Goal: Information Seeking & Learning: Learn about a topic

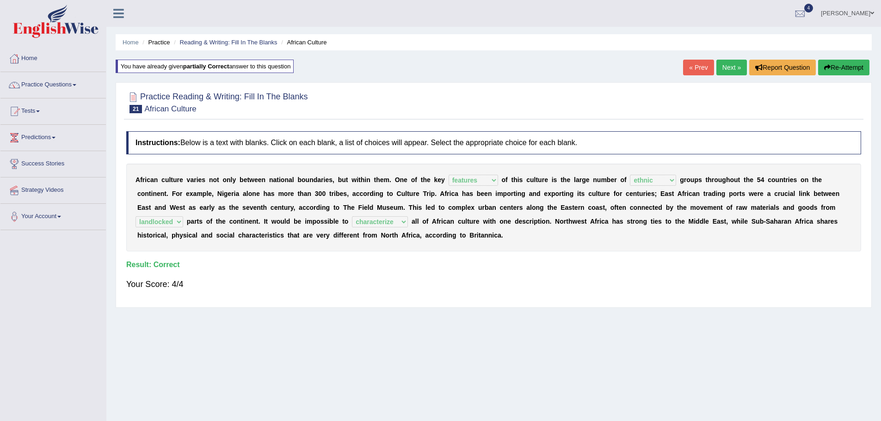
select select "features"
select select "ethnic"
select select "landlocked"
select select "characterize"
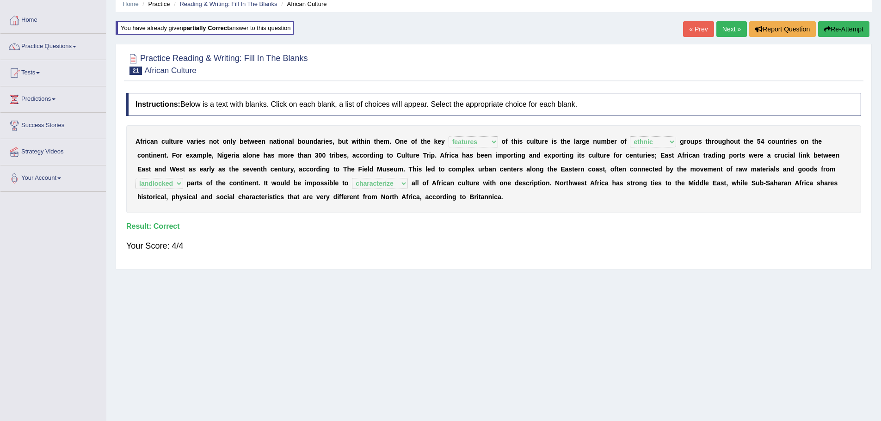
click at [732, 20] on div "Home Practice Reading & Writing: Fill In The Blanks African Culture You have al…" at bounding box center [493, 193] width 774 height 462
click at [727, 29] on link "Next »" at bounding box center [731, 29] width 31 height 16
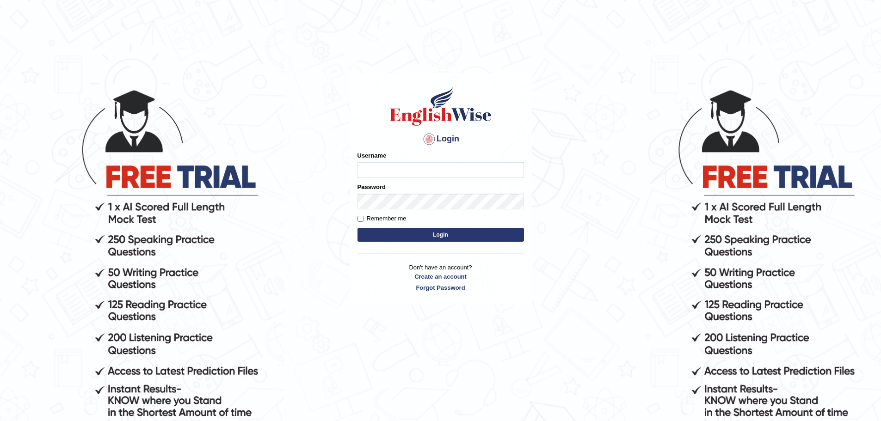
type input "abi5hek"
click at [440, 241] on button "Login" at bounding box center [440, 235] width 166 height 14
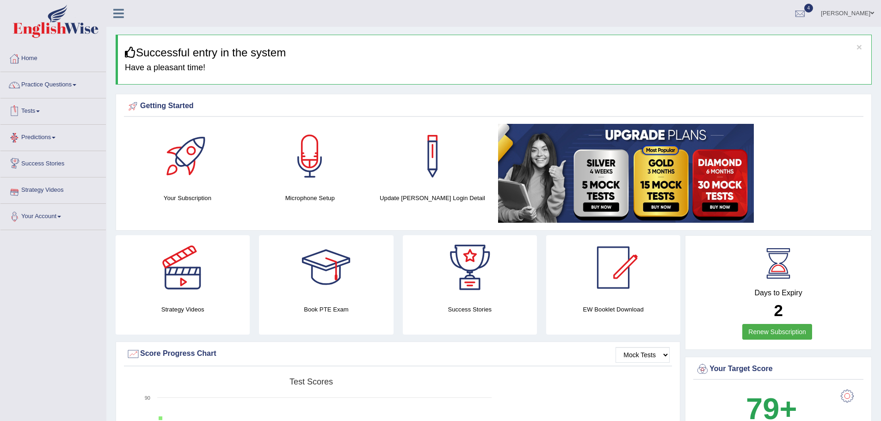
click at [42, 110] on link "Tests" at bounding box center [52, 109] width 105 height 23
click at [48, 87] on link "Practice Questions" at bounding box center [52, 83] width 105 height 23
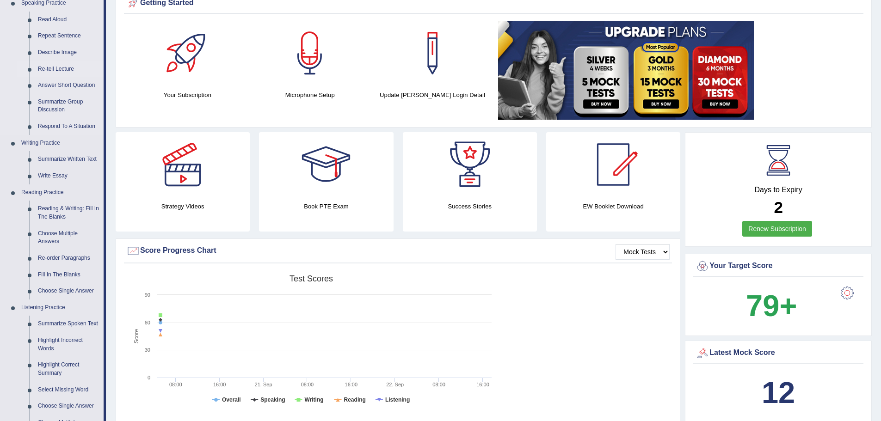
scroll to position [104, 0]
click at [51, 214] on link "Reading & Writing: Fill In The Blanks" at bounding box center [69, 212] width 70 height 25
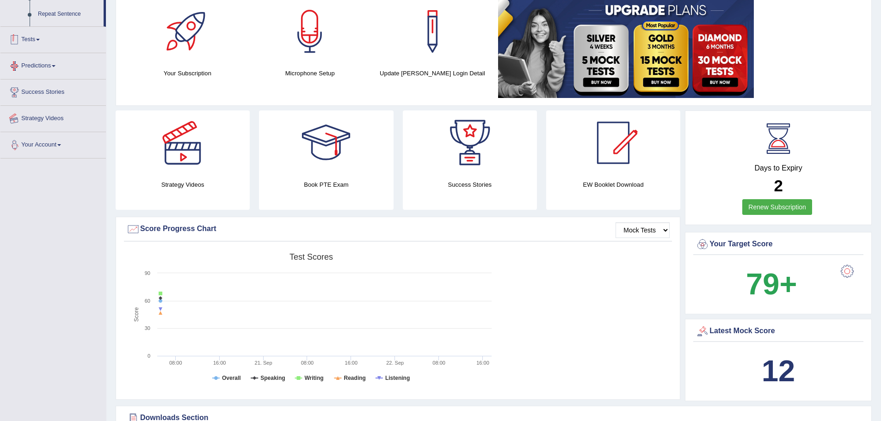
scroll to position [182, 0]
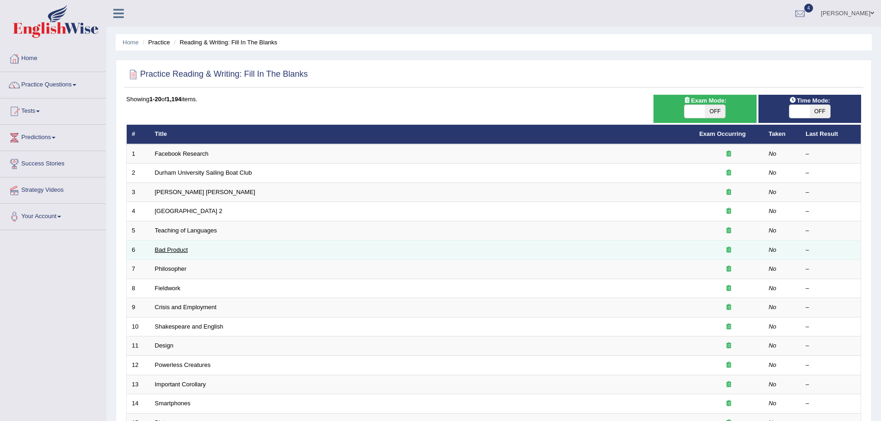
scroll to position [191, 0]
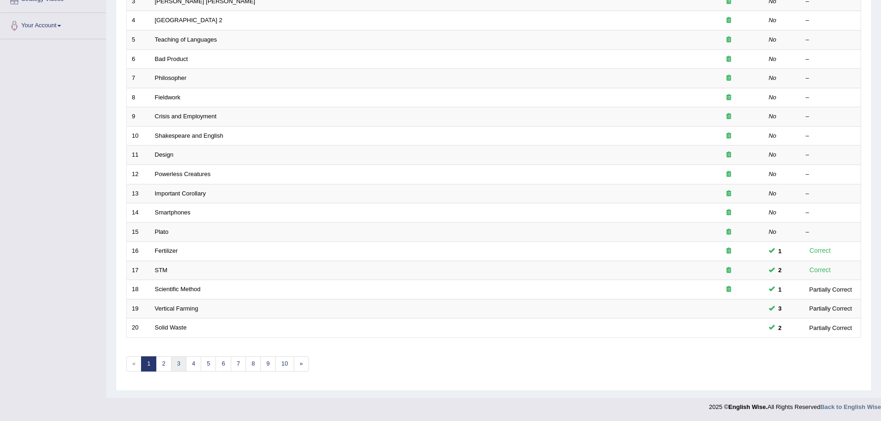
click at [178, 363] on link "3" at bounding box center [178, 363] width 15 height 15
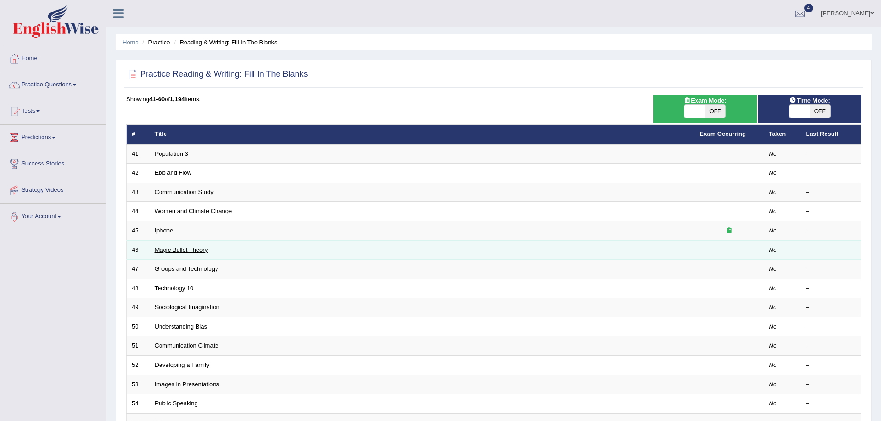
click at [207, 249] on link "Magic Bullet Theory" at bounding box center [181, 249] width 53 height 7
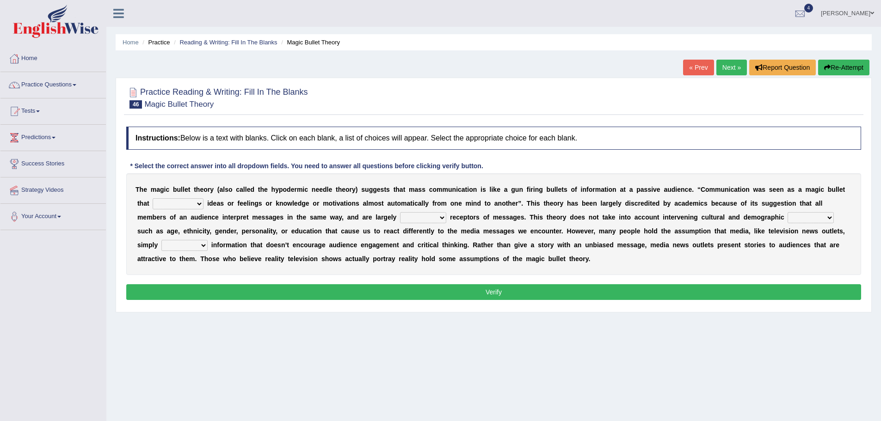
click at [182, 201] on select "transported translated transferred transformed" at bounding box center [178, 203] width 51 height 11
select select "transformed"
click at [153, 198] on select "transported translated transferred transformed" at bounding box center [178, 203] width 51 height 11
click at [421, 218] on select "negative active positive passive" at bounding box center [423, 217] width 46 height 11
click at [400, 212] on select "negative active positive passive" at bounding box center [423, 217] width 46 height 11
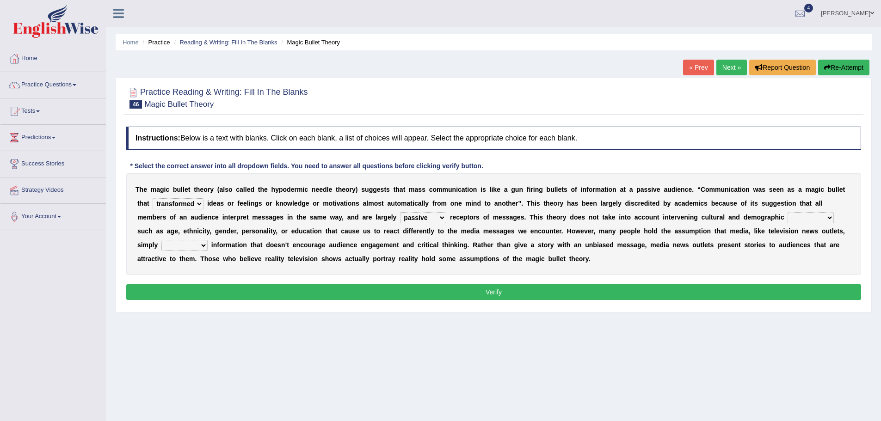
click at [406, 213] on select "negative active positive passive" at bounding box center [423, 217] width 46 height 11
select select "active"
click at [400, 212] on select "negative active positive passive" at bounding box center [423, 217] width 46 height 11
click at [791, 215] on select "variables varies varieties variations" at bounding box center [810, 217] width 46 height 11
select select "varies"
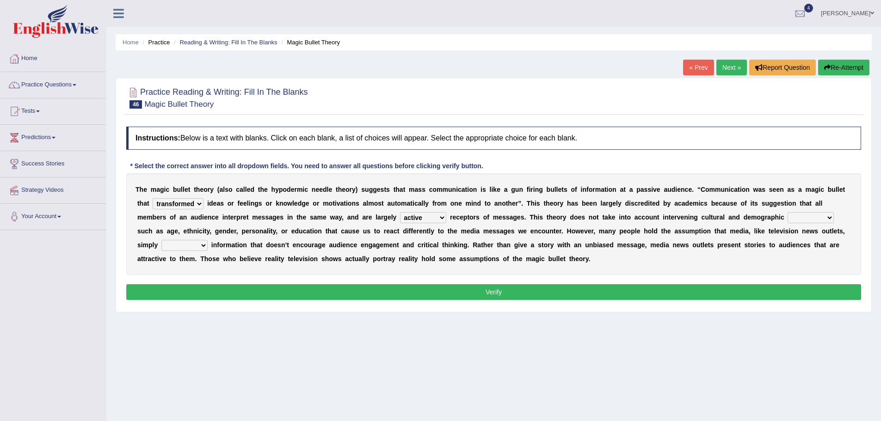
click at [787, 212] on select "variables varies varieties variations" at bounding box center [810, 217] width 46 height 11
click at [200, 241] on select "respond resume release request" at bounding box center [184, 245] width 46 height 11
select select "release"
click at [161, 240] on select "respond resume release request" at bounding box center [184, 245] width 46 height 11
click at [193, 287] on button "Verify" at bounding box center [493, 292] width 735 height 16
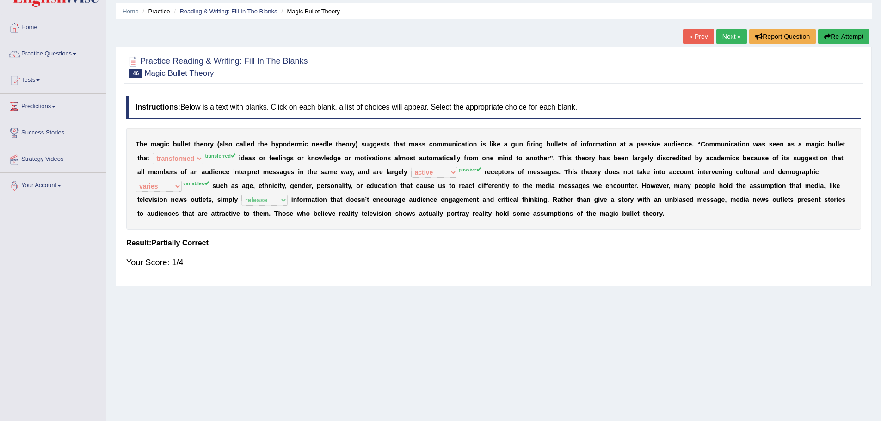
scroll to position [31, 0]
click at [835, 32] on button "Re-Attempt" at bounding box center [843, 37] width 51 height 16
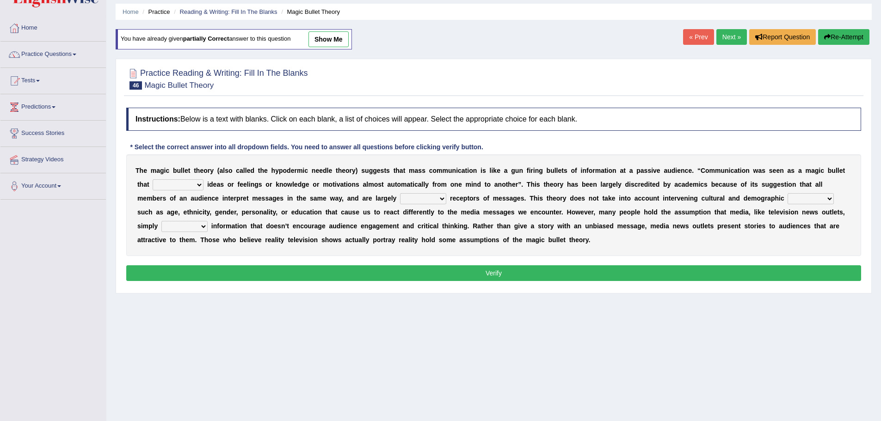
click at [191, 185] on select "transported translated transferred transformed" at bounding box center [178, 184] width 51 height 11
select select "transferred"
click at [153, 179] on select "transported translated transferred transformed" at bounding box center [178, 184] width 51 height 11
click at [424, 200] on select "negative active positive passive" at bounding box center [423, 198] width 46 height 11
select select "passive"
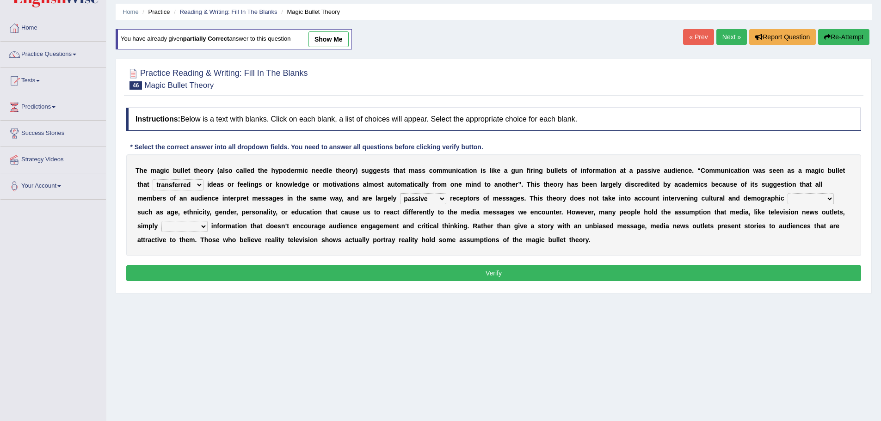
click at [400, 193] on select "negative active positive passive" at bounding box center [423, 198] width 46 height 11
click at [808, 200] on select "variables varies varieties variations" at bounding box center [810, 198] width 46 height 11
select select "variables"
click at [787, 193] on select "variables varies varieties variations" at bounding box center [810, 198] width 46 height 11
click at [201, 230] on select "respond resume release request" at bounding box center [184, 226] width 46 height 11
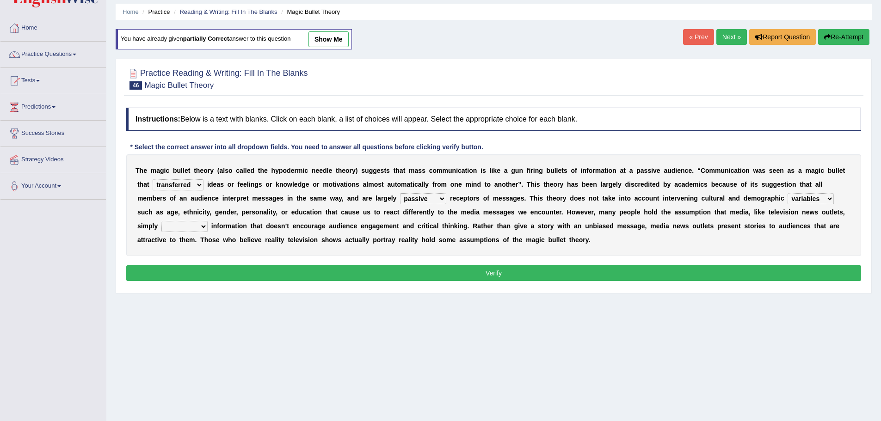
select select "release"
click at [161, 221] on select "respond resume release request" at bounding box center [184, 226] width 46 height 11
click at [220, 266] on button "Verify" at bounding box center [493, 273] width 735 height 16
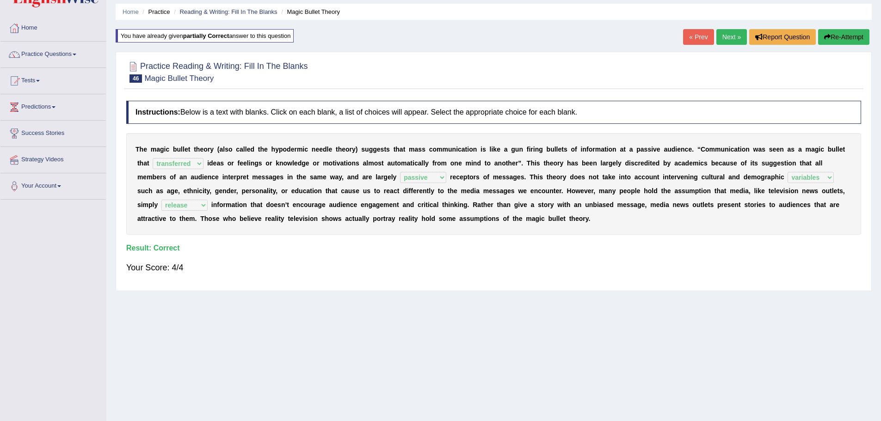
click at [732, 40] on link "Next »" at bounding box center [731, 37] width 31 height 16
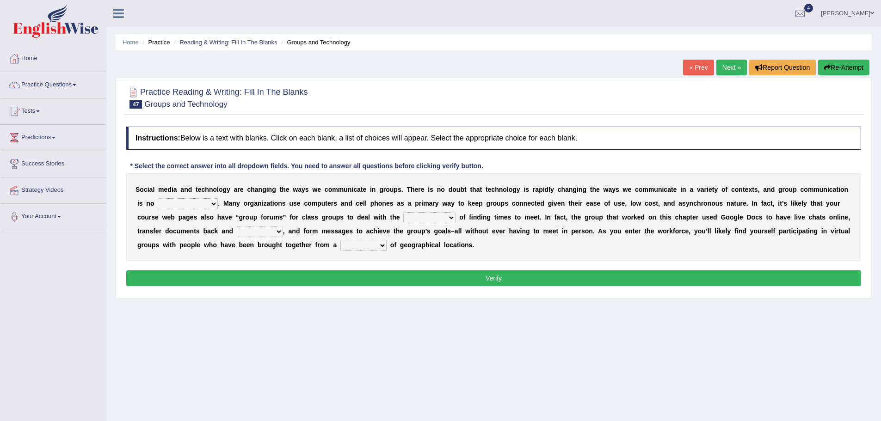
click at [193, 206] on select "exception exemplification extradition excursion" at bounding box center [188, 203] width 60 height 11
click at [246, 219] on b "o" at bounding box center [248, 217] width 4 height 7
click at [402, 221] on div "S o c i a l m e d i a a n d t e c h n o l o g y a r e c h a n g i n g t h e w a…" at bounding box center [493, 217] width 735 height 88
click at [412, 218] on select "localities liabilities complexities causalities" at bounding box center [429, 217] width 52 height 11
select select "complexities"
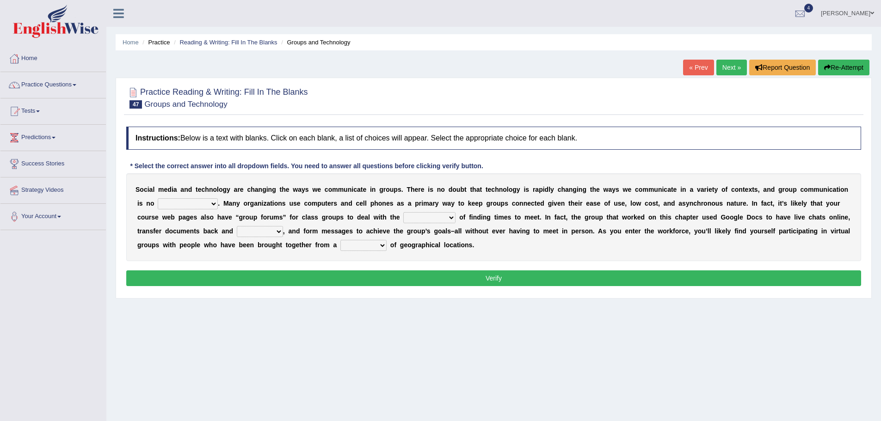
click at [403, 212] on select "localities liabilities complexities causalities" at bounding box center [429, 217] width 52 height 11
click at [267, 234] on select "fill forth toward beyond" at bounding box center [260, 231] width 46 height 11
select select "toward"
click at [237, 226] on select "fill forth toward beyond" at bounding box center [260, 231] width 46 height 11
click at [357, 244] on select "form variety kind variation" at bounding box center [363, 245] width 46 height 11
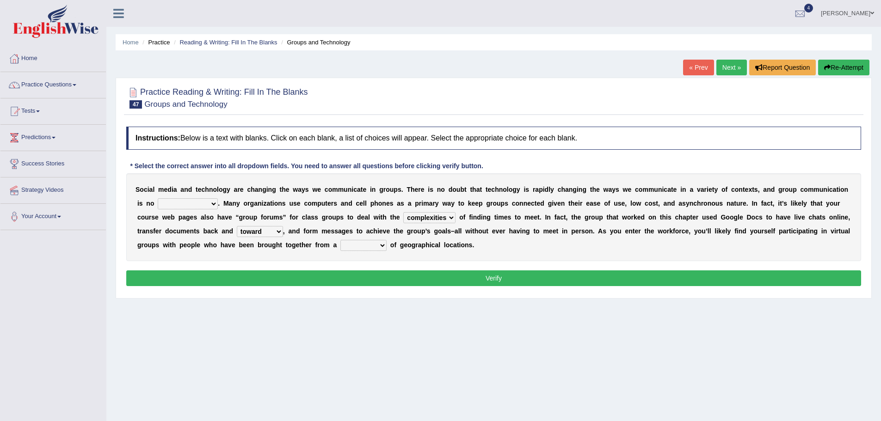
select select "variety"
click at [340, 240] on select "form variety kind variation" at bounding box center [363, 245] width 46 height 11
click at [191, 205] on select "exception exemplification extradition excursion" at bounding box center [188, 203] width 60 height 11
select select "exemplification"
click at [158, 198] on select "exception exemplification extradition excursion" at bounding box center [188, 203] width 60 height 11
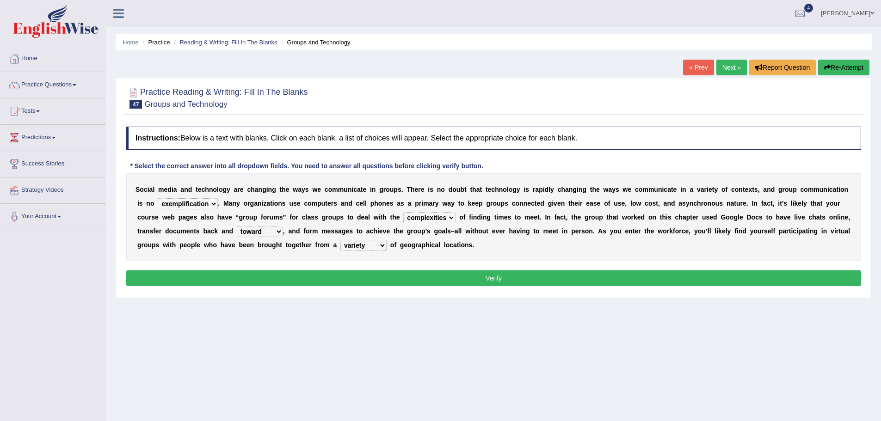
click at [207, 276] on button "Verify" at bounding box center [493, 278] width 735 height 16
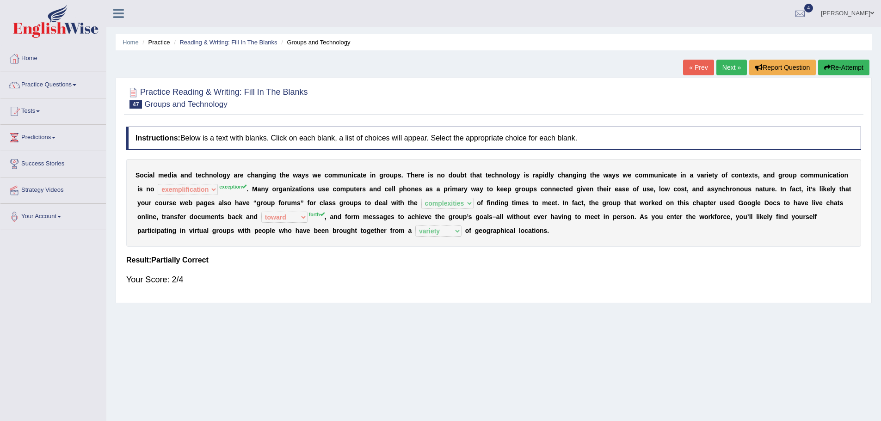
click at [732, 68] on link "Next »" at bounding box center [731, 68] width 31 height 16
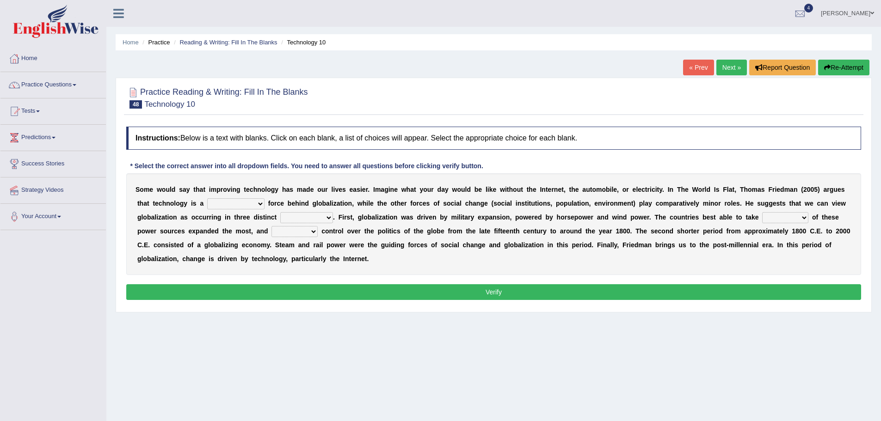
click at [227, 206] on select "driving demeaning distinguishing demanding" at bounding box center [235, 203] width 57 height 11
select select "driving"
click at [207, 198] on select "driving demeaning distinguishing demanding" at bounding box center [235, 203] width 57 height 11
click at [233, 206] on select "driving demeaning distinguishing demanding" at bounding box center [235, 203] width 57 height 11
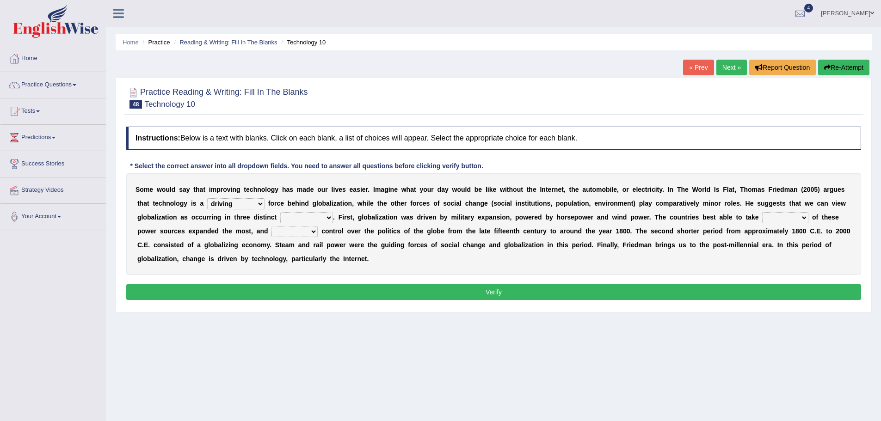
click at [298, 218] on select "periods periodicals perspectives perceptions" at bounding box center [306, 217] width 53 height 11
click at [364, 239] on div "S o m e w o u l d s a y t h a t i m p r o v i n g t e c h n o l o g y h a s m a…" at bounding box center [493, 224] width 735 height 102
click at [786, 215] on select "action advantage account care" at bounding box center [785, 217] width 46 height 11
select select "action"
click at [762, 212] on select "action advantage account care" at bounding box center [785, 217] width 46 height 11
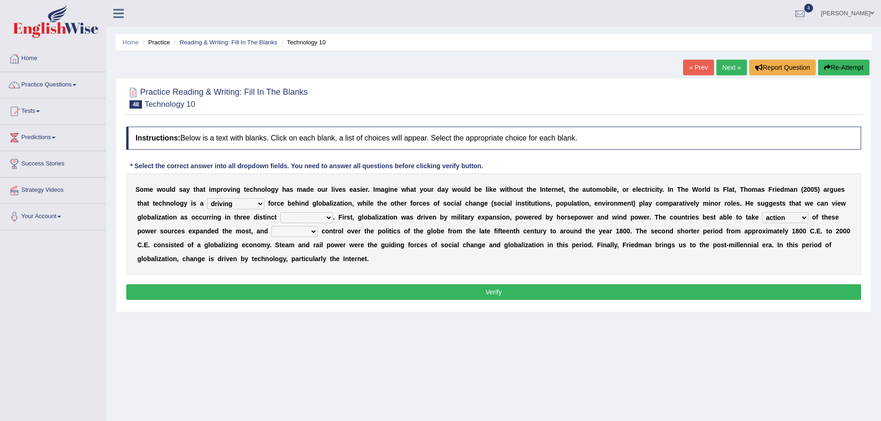
click at [296, 231] on select "exist extract exert expect" at bounding box center [294, 231] width 46 height 11
select select "exert"
click at [271, 226] on select "exist extract exert expect" at bounding box center [294, 231] width 46 height 11
click at [319, 215] on select "periods periodicals perspectives perceptions" at bounding box center [306, 217] width 53 height 11
select select "perceptions"
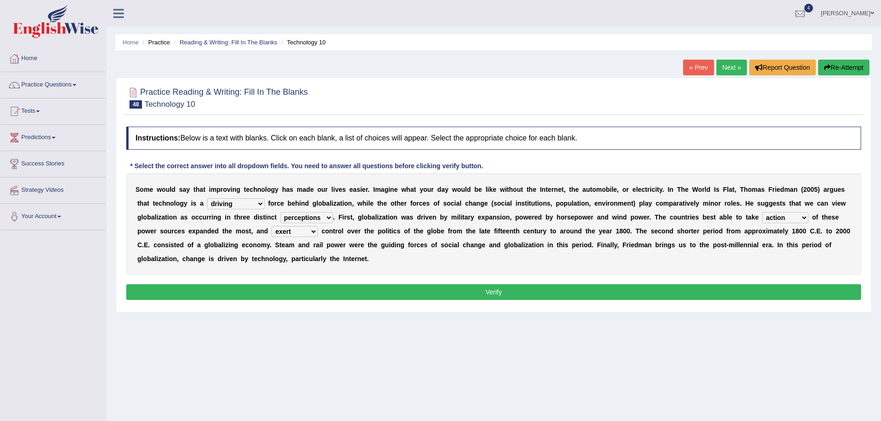
click at [280, 212] on select "periods periodicals perspectives perceptions" at bounding box center [306, 217] width 53 height 11
click at [315, 293] on button "Verify" at bounding box center [493, 292] width 735 height 16
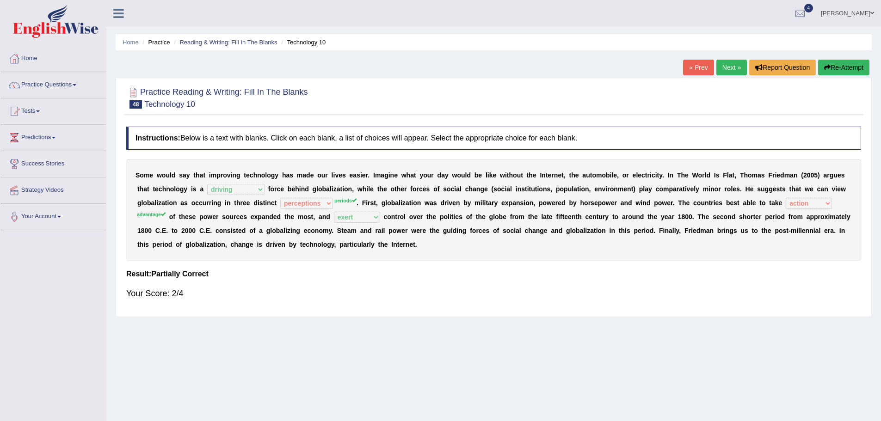
click at [736, 63] on link "Next »" at bounding box center [731, 68] width 31 height 16
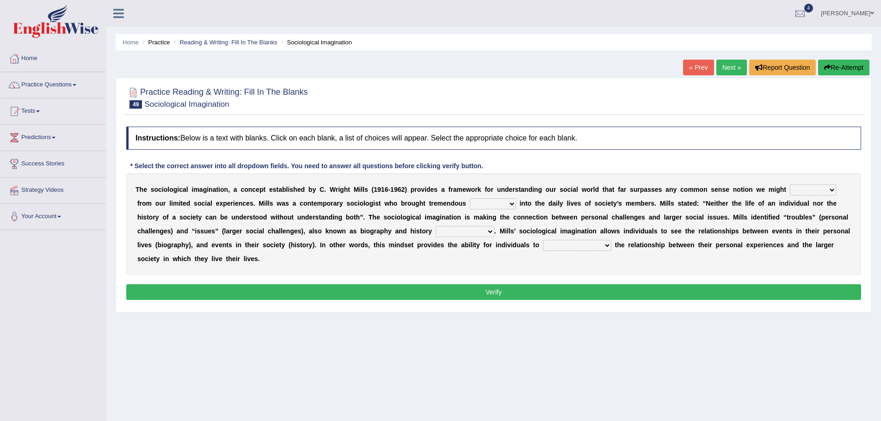
click at [802, 192] on select "depart derive describe deprive" at bounding box center [813, 189] width 46 height 11
select select "derive"
click at [790, 184] on select "depart derive describe deprive" at bounding box center [813, 189] width 46 height 11
click at [485, 201] on select "sight insight comment interaction" at bounding box center [493, 203] width 46 height 11
select select "insight"
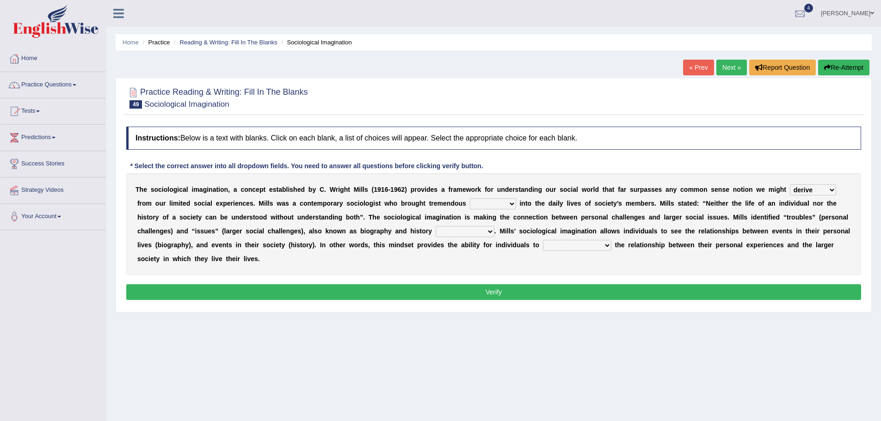
click at [470, 198] on select "sight insight comment interaction" at bounding box center [493, 203] width 46 height 11
click at [449, 228] on select "accordingly collectively respectively spontaneously" at bounding box center [465, 231] width 59 height 11
select select "accordingly"
click at [436, 226] on select "accordingly collectively respectively spontaneously" at bounding box center [465, 231] width 59 height 11
click at [555, 243] on select "commercialize capitalize realize compartmentalize" at bounding box center [577, 245] width 68 height 11
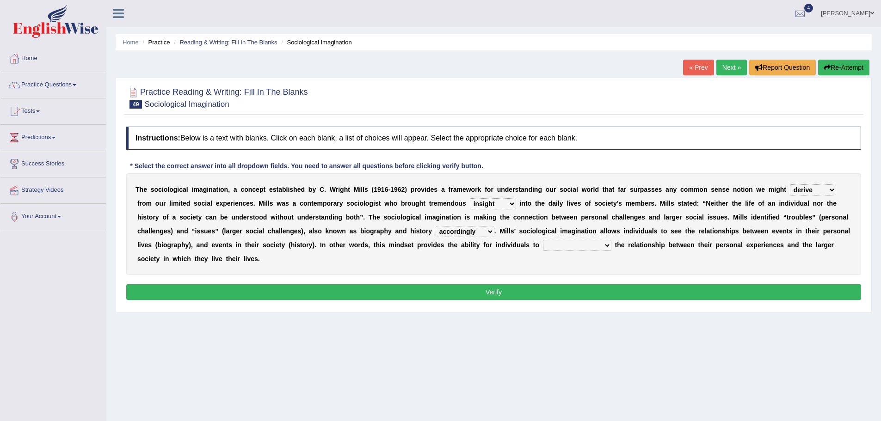
select select "realize"
click at [543, 240] on select "commercialize capitalize realize compartmentalize" at bounding box center [577, 245] width 68 height 11
click at [513, 290] on button "Verify" at bounding box center [493, 292] width 735 height 16
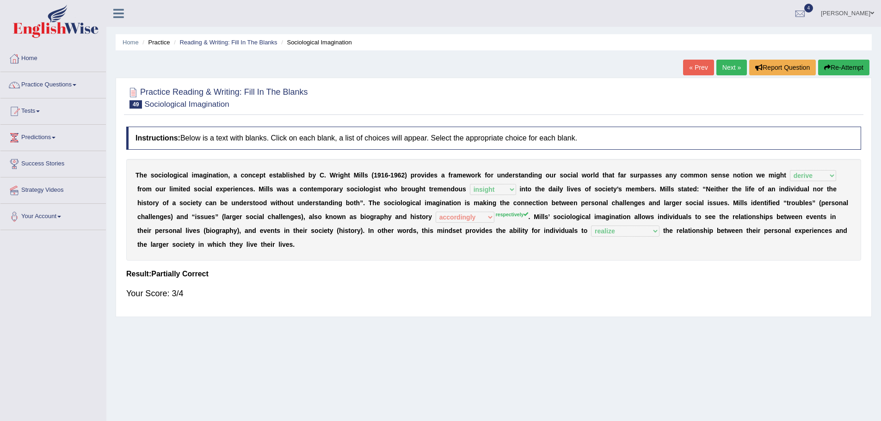
click at [731, 65] on link "Next »" at bounding box center [731, 68] width 31 height 16
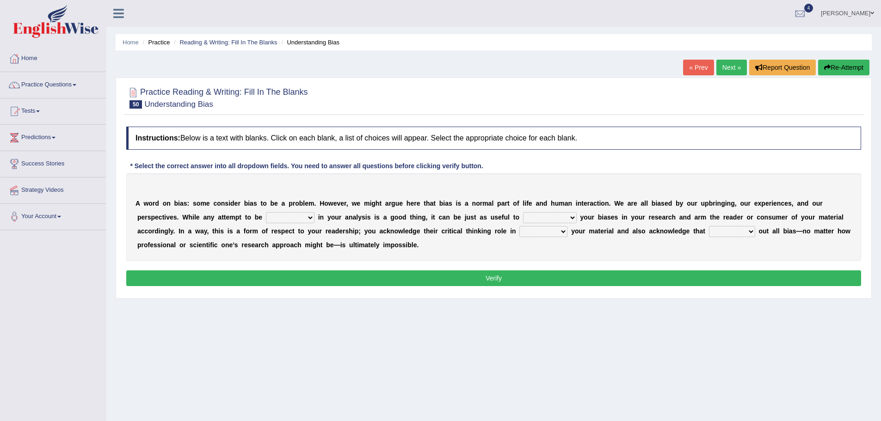
click at [288, 218] on select "objective optimistic subjective pessimistic" at bounding box center [290, 217] width 49 height 11
select select "optimistic"
click at [266, 212] on select "objective optimistic subjective pessimistic" at bounding box center [290, 217] width 49 height 11
click at [303, 216] on select "objective optimistic subjective pessimistic" at bounding box center [290, 217] width 49 height 11
click at [454, 221] on div "A w o r d o n b i a s : s o m e c o n s i d e r b i a s t o b e a p r o b l e m…" at bounding box center [493, 217] width 735 height 88
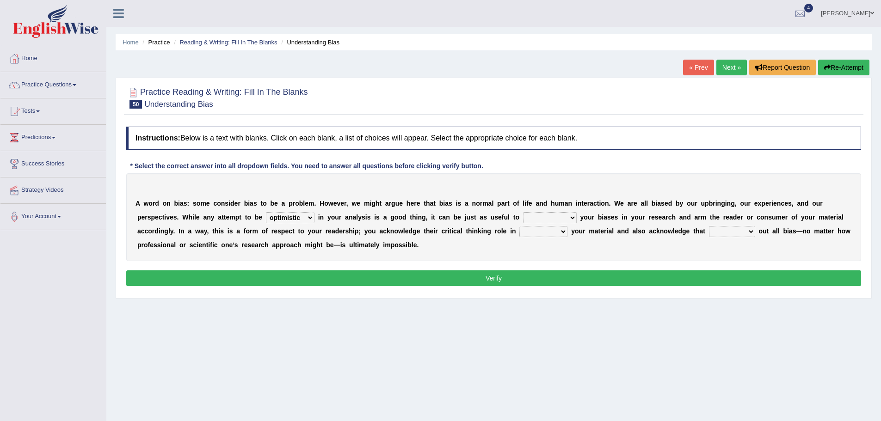
click at [531, 215] on select "assume achieve acquire acknowledge" at bounding box center [550, 217] width 54 height 11
click at [636, 249] on div "A w o r d o n b i a s : s o m e c o n s i d e r b i a s t o b e a p r o b l e m…" at bounding box center [493, 217] width 735 height 88
click at [528, 230] on select "contacting consuming conducting confirming" at bounding box center [543, 231] width 48 height 11
select select "consuming"
click at [519, 226] on select "contacting consuming conducting confirming" at bounding box center [543, 231] width 48 height 11
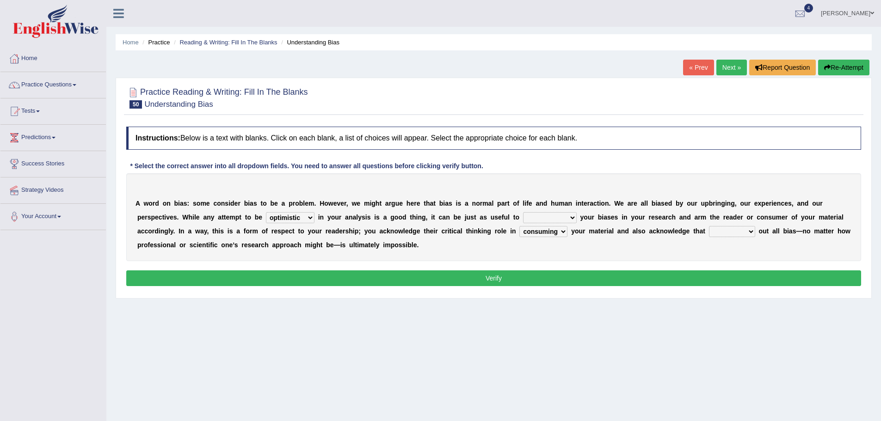
click at [732, 227] on select "phasing building ruling pushing" at bounding box center [732, 231] width 46 height 11
select select "building"
click at [709, 226] on select "phasing building ruling pushing" at bounding box center [732, 231] width 46 height 11
click at [558, 231] on select "contacting consuming conducting confirming" at bounding box center [543, 231] width 48 height 11
select select "confirming"
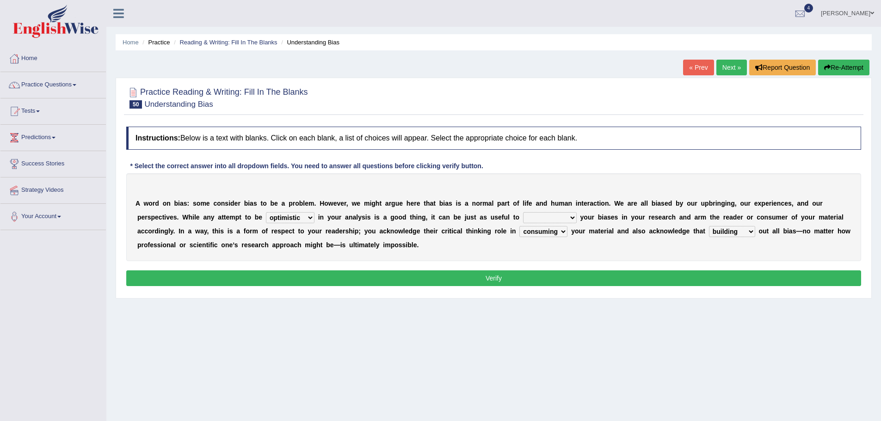
click at [519, 226] on select "contacting consuming conducting confirming" at bounding box center [543, 231] width 48 height 11
click at [562, 219] on select "assume achieve acquire acknowledge" at bounding box center [550, 217] width 54 height 11
select select "achieve"
click at [523, 212] on select "assume achieve acquire acknowledge" at bounding box center [550, 217] width 54 height 11
click at [497, 283] on button "Verify" at bounding box center [493, 278] width 735 height 16
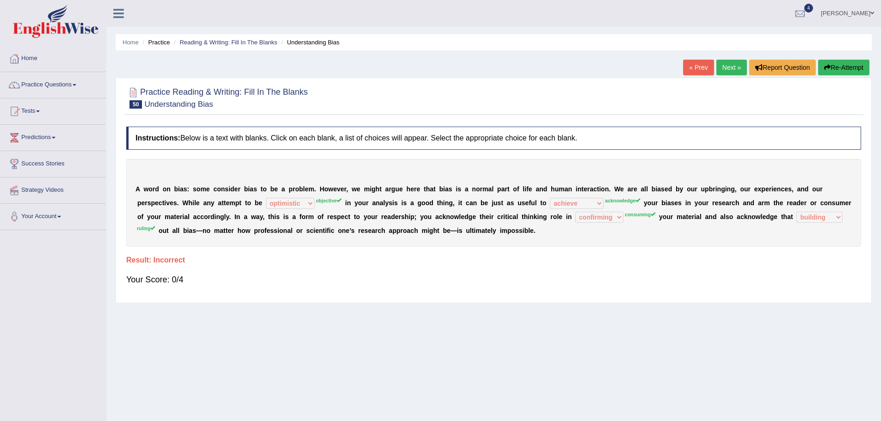
click at [838, 61] on button "Re-Attempt" at bounding box center [843, 68] width 51 height 16
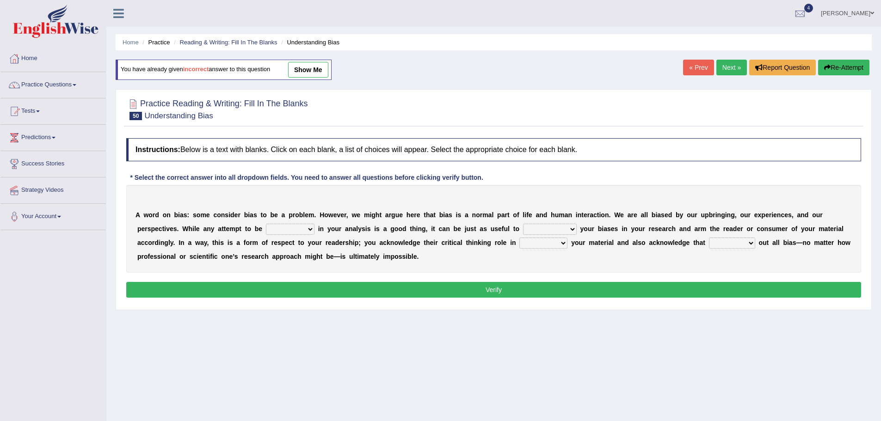
click at [267, 227] on select "objective optimistic subjective pessimistic" at bounding box center [290, 229] width 49 height 11
select select "objective"
click at [266, 224] on select "objective optimistic subjective pessimistic" at bounding box center [290, 229] width 49 height 11
click at [531, 225] on select "assume achieve acquire acknowledge" at bounding box center [550, 229] width 54 height 11
select select "acknowledge"
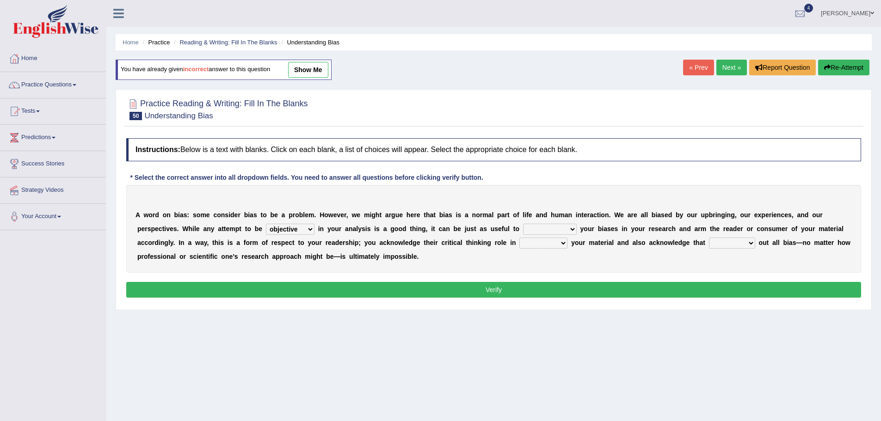
click at [523, 224] on select "assume achieve acquire acknowledge" at bounding box center [550, 229] width 54 height 11
click at [534, 239] on select "contacting consuming conducting confirming" at bounding box center [543, 243] width 48 height 11
select select "conducting"
click at [519, 238] on select "contacting consuming conducting confirming" at bounding box center [543, 243] width 48 height 11
click at [717, 245] on select "phasing building ruling pushing" at bounding box center [732, 243] width 46 height 11
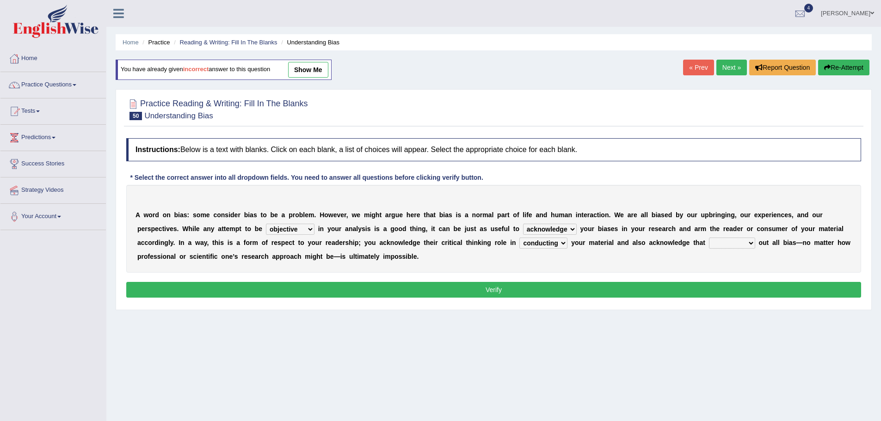
select select "building"
click at [709, 238] on select "phasing building ruling pushing" at bounding box center [732, 243] width 46 height 11
click at [674, 291] on button "Verify" at bounding box center [493, 290] width 735 height 16
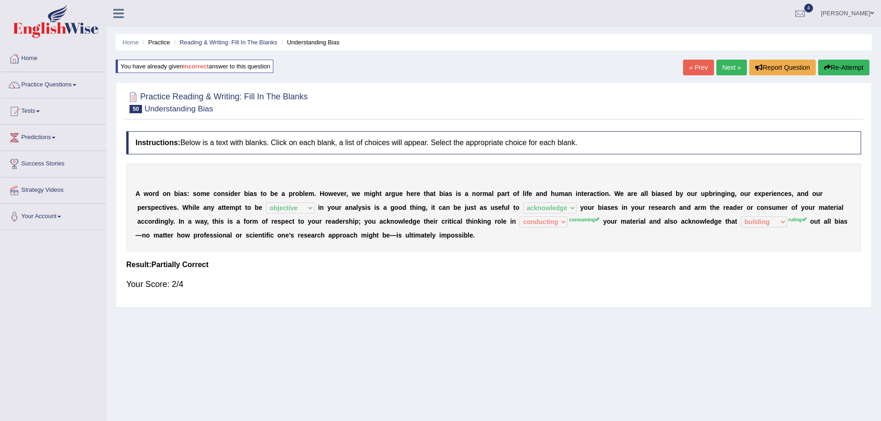
click at [736, 69] on link "Next »" at bounding box center [731, 68] width 31 height 16
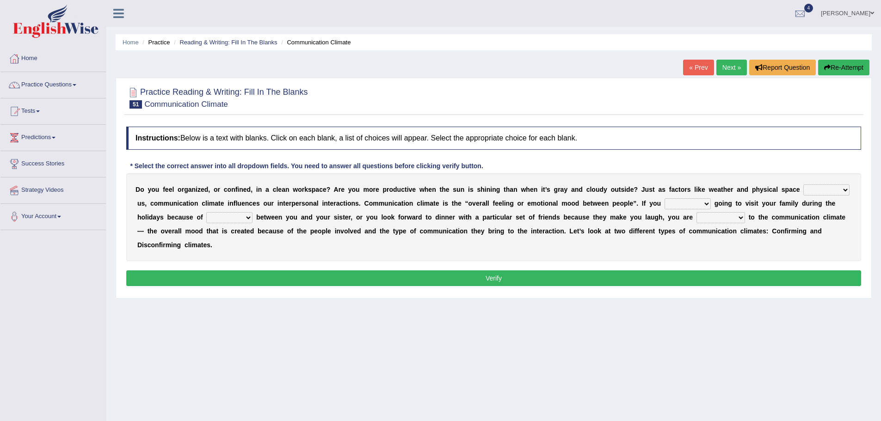
click at [817, 189] on select "improve impact impose imply" at bounding box center [826, 189] width 46 height 11
select select "impact"
click at [803, 184] on select "improve impact impose imply" at bounding box center [826, 189] width 46 height 11
click at [668, 198] on select "dread force scare afraid" at bounding box center [687, 203] width 46 height 11
select select "afraid"
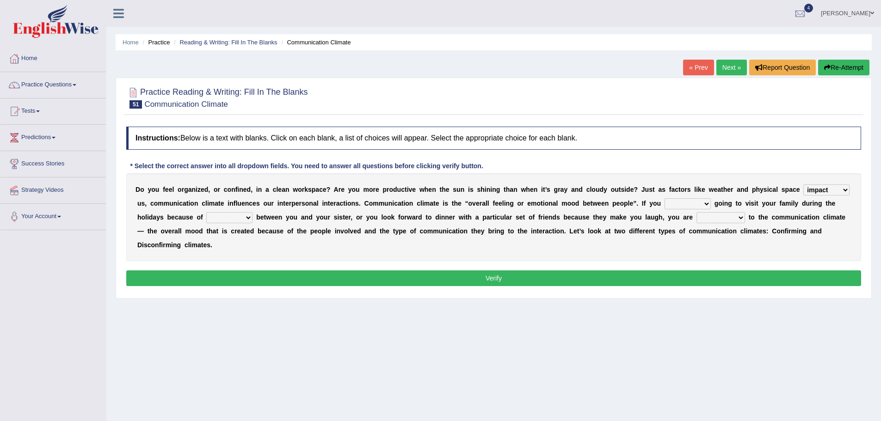
click at [664, 198] on select "dread force scare afraid" at bounding box center [687, 203] width 46 height 11
click at [218, 219] on select "tender tension tendency tenacity" at bounding box center [229, 217] width 46 height 11
select select "tension"
click at [206, 212] on select "tender tension tendency tenacity" at bounding box center [229, 217] width 46 height 11
click at [717, 220] on select "relying relating responding recycling" at bounding box center [720, 217] width 49 height 11
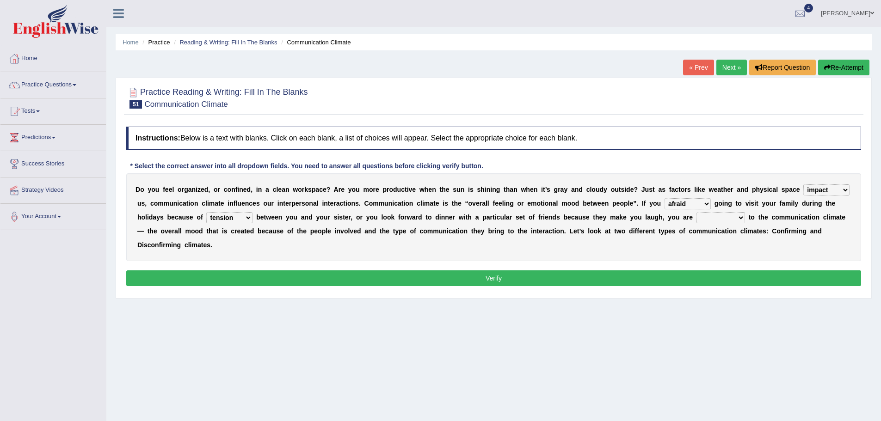
select select "relying"
click at [696, 212] on select "relying relating responding recycling" at bounding box center [720, 217] width 49 height 11
click at [665, 276] on button "Verify" at bounding box center [493, 278] width 735 height 16
